Goal: Information Seeking & Learning: Learn about a topic

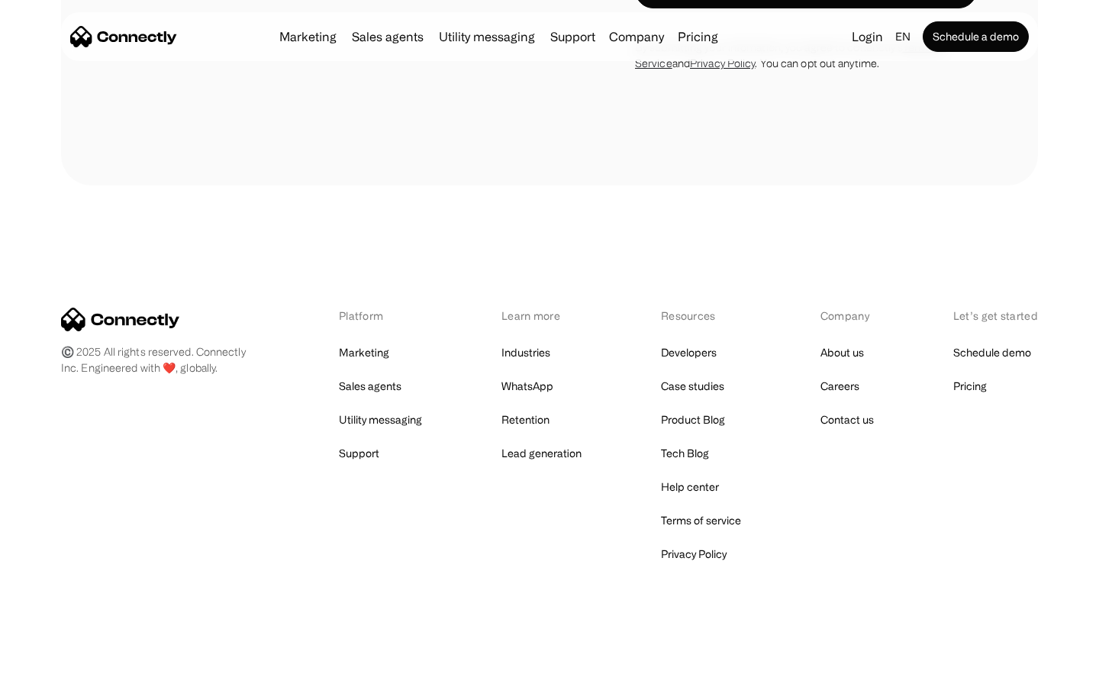
scroll to position [2887, 0]
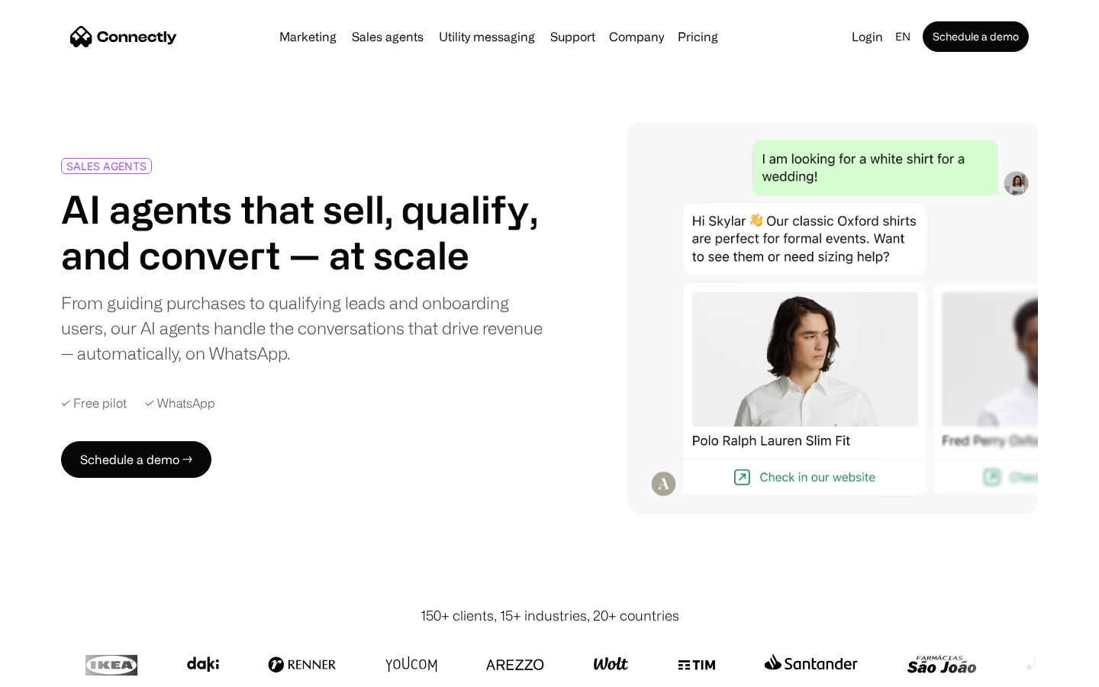
scroll to position [4250, 0]
